Goal: Transaction & Acquisition: Book appointment/travel/reservation

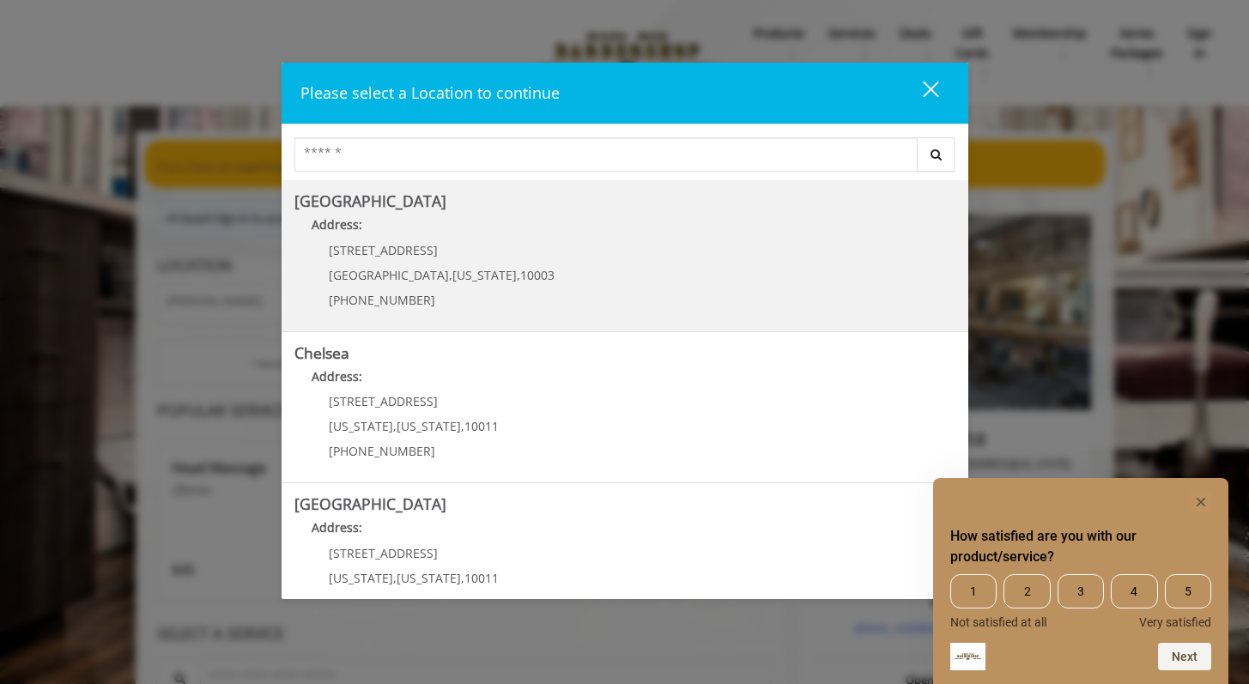
click at [385, 235] on Village "Address:" at bounding box center [624, 228] width 661 height 27
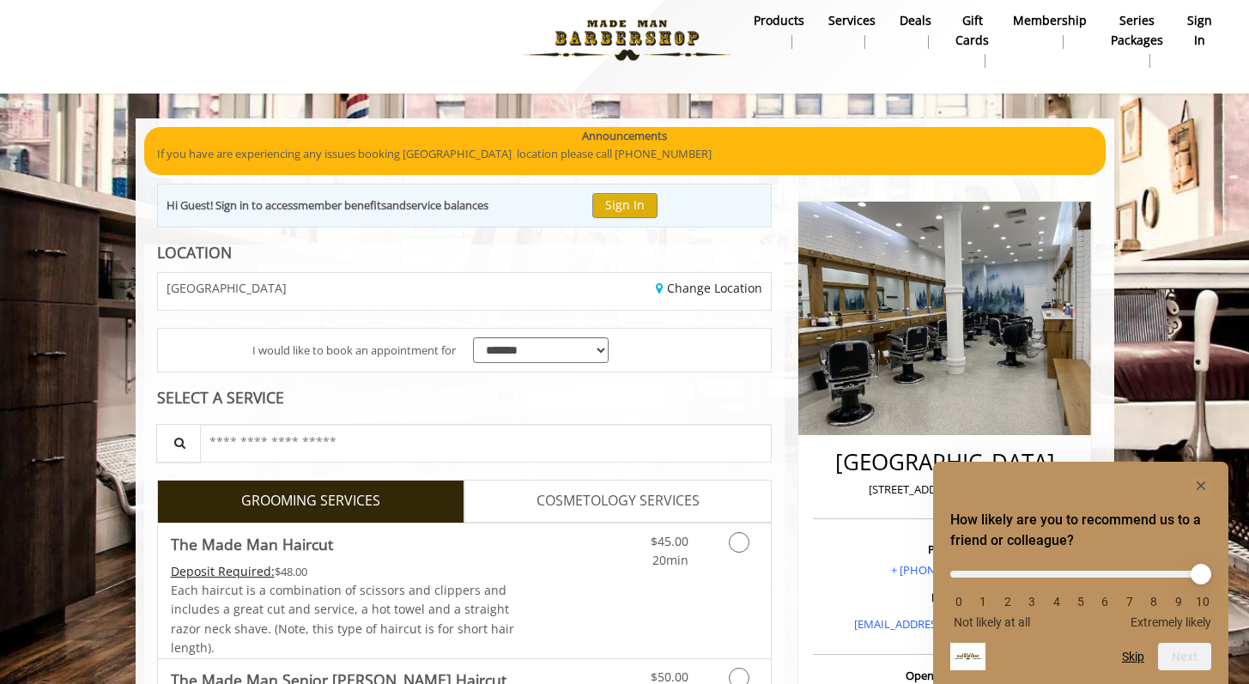
scroll to position [144, 0]
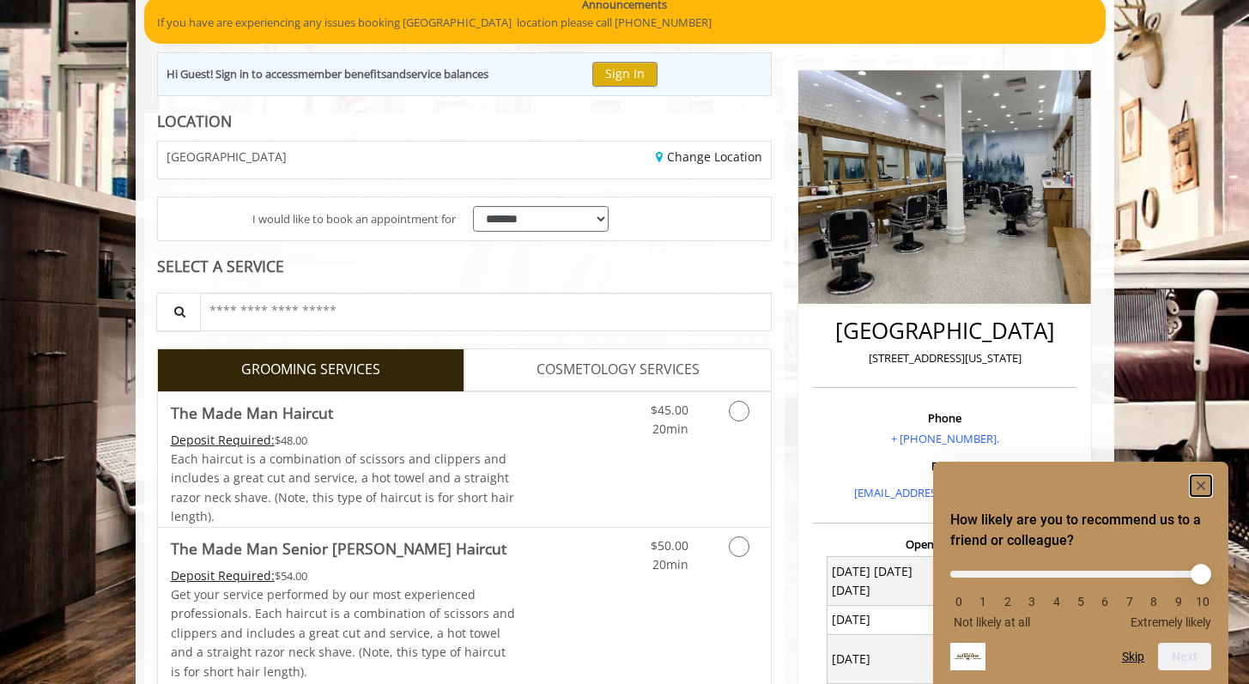
click at [1197, 486] on rect "Hide survey" at bounding box center [1201, 486] width 21 height 21
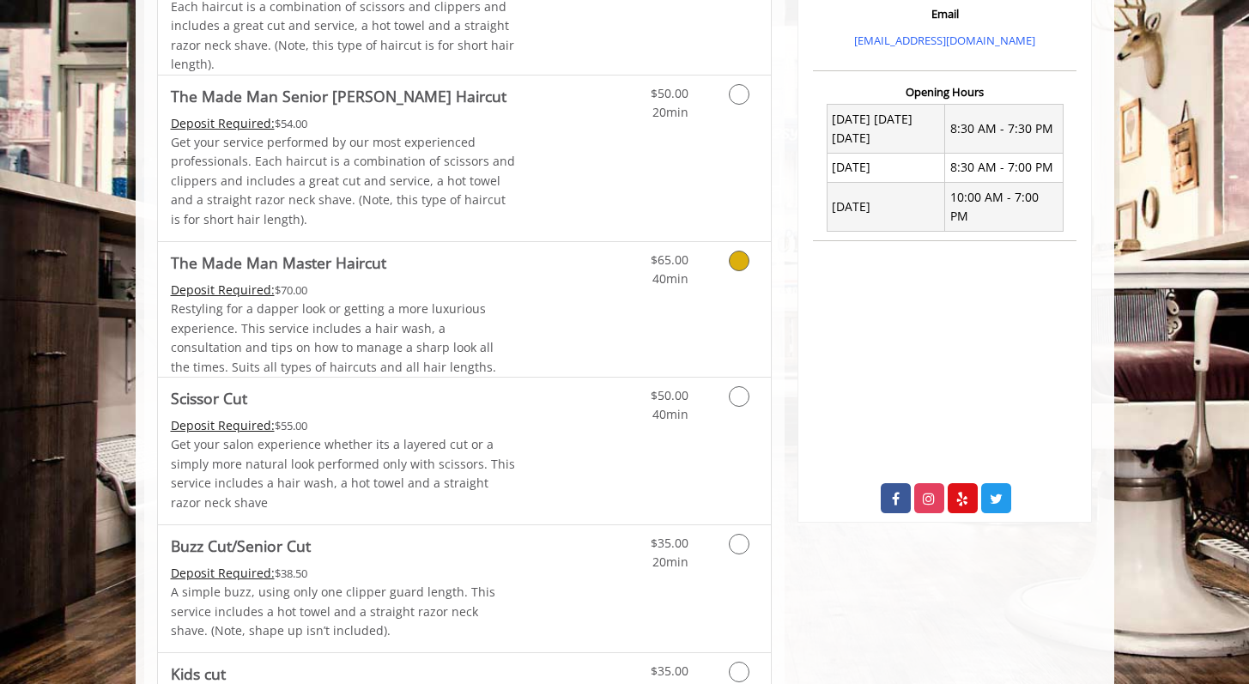
scroll to position [639, 0]
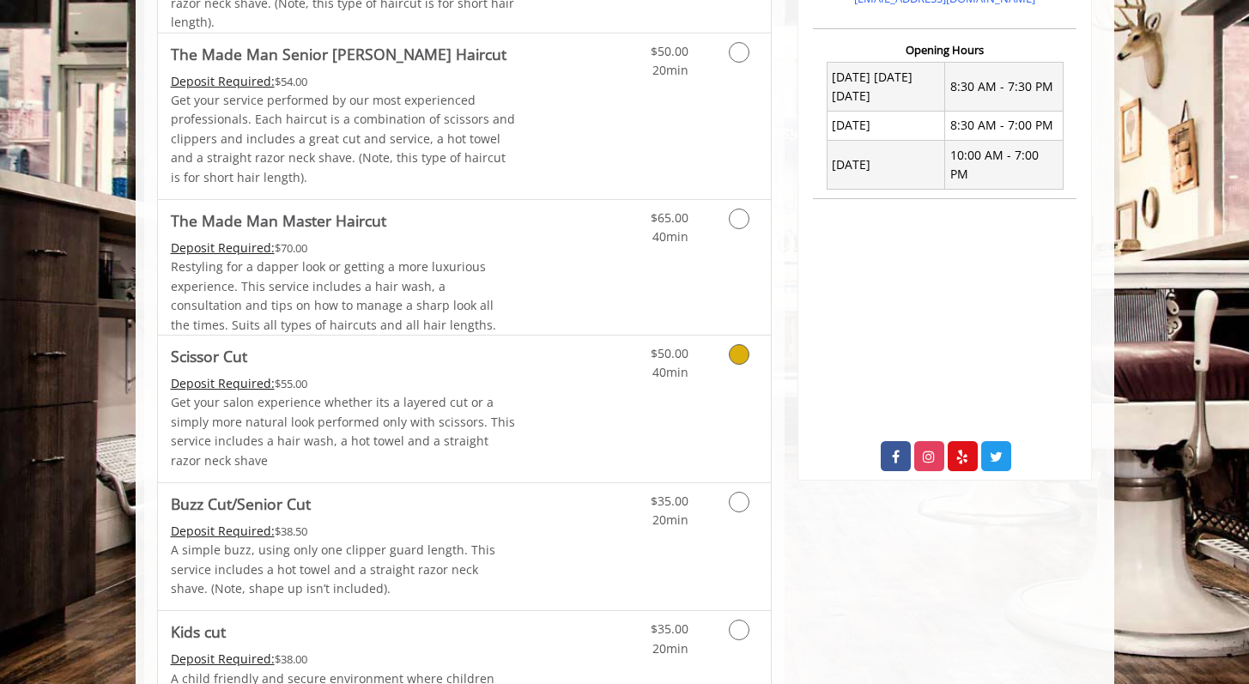
click at [709, 349] on div "Grooming services" at bounding box center [736, 359] width 70 height 47
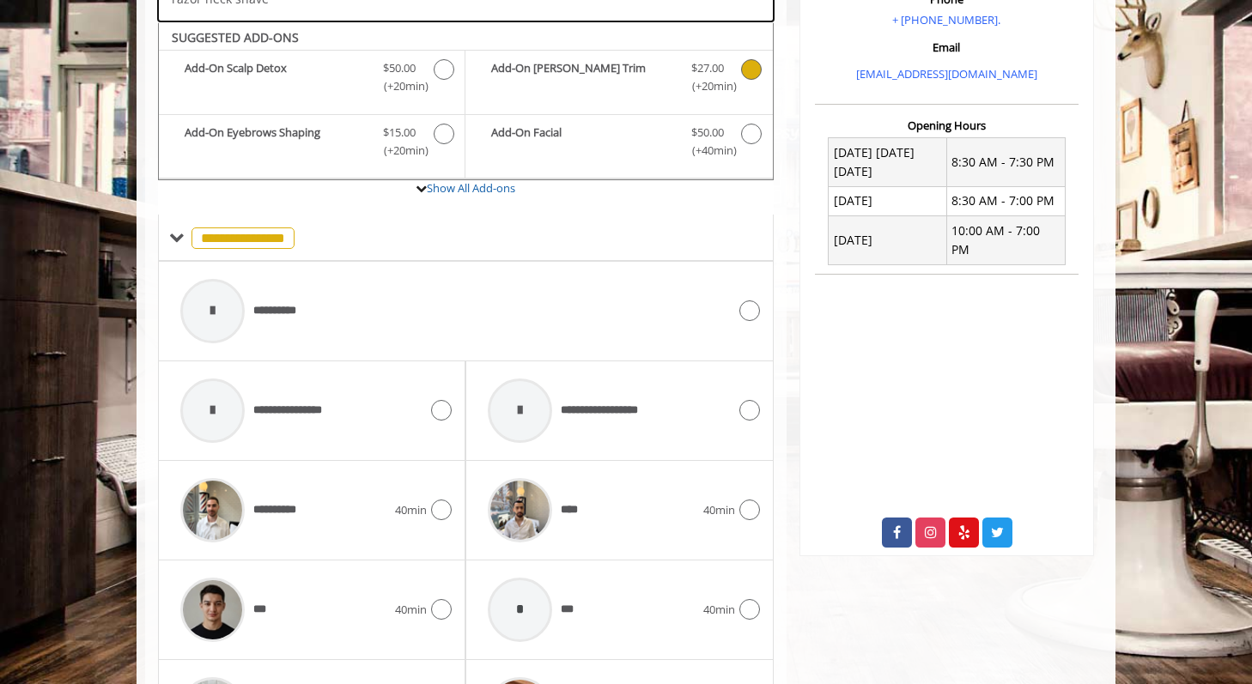
scroll to position [585, 0]
